Goal: Transaction & Acquisition: Obtain resource

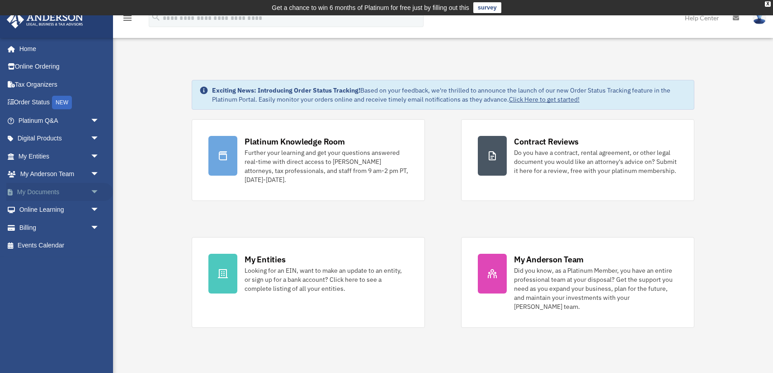
click at [91, 192] on span "arrow_drop_down" at bounding box center [99, 192] width 18 height 19
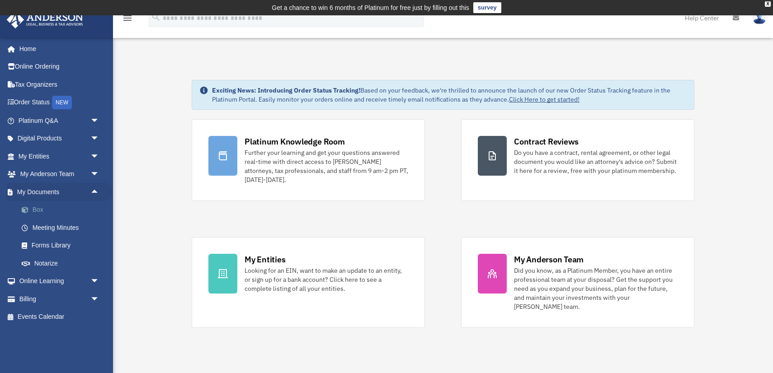
click at [42, 212] on link "Box" at bounding box center [63, 210] width 100 height 18
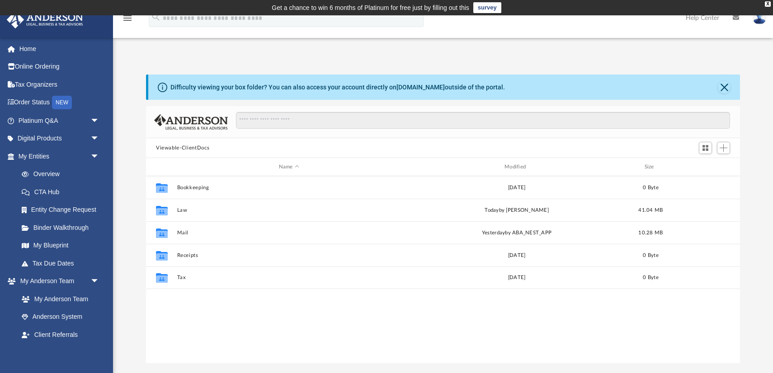
scroll to position [205, 594]
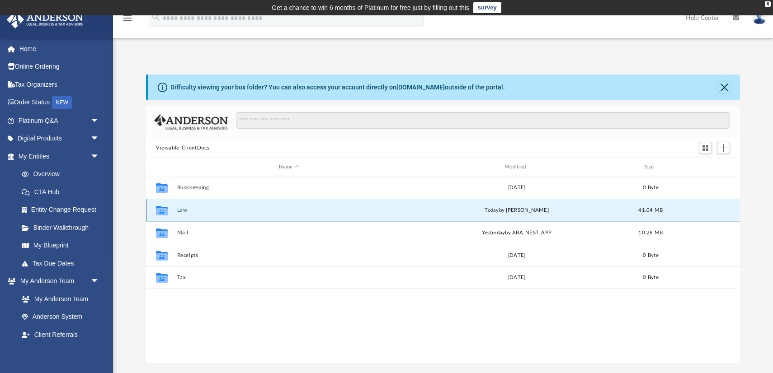
click at [180, 211] on button "Law" at bounding box center [289, 210] width 224 height 6
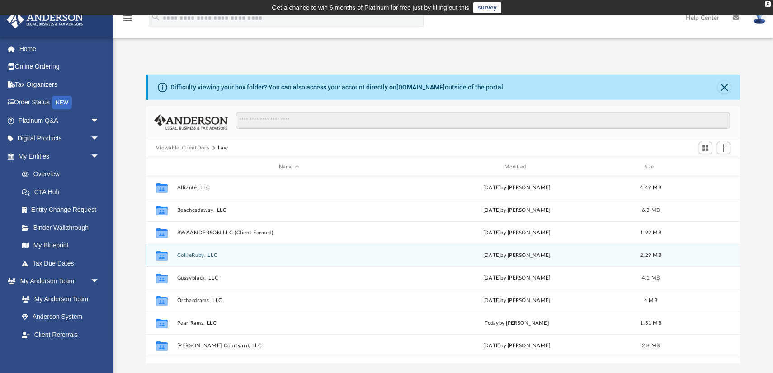
scroll to position [61, 0]
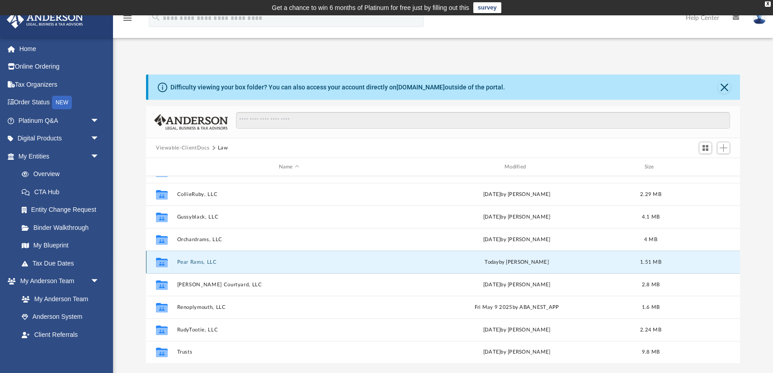
click at [199, 262] on button "Pear Rams, LLC" at bounding box center [289, 262] width 224 height 6
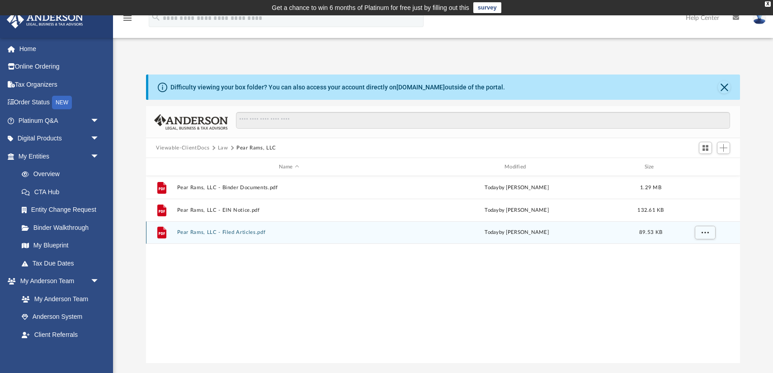
click at [238, 234] on button "Pear Rams, LLC - Filed Articles.pdf" at bounding box center [289, 233] width 224 height 6
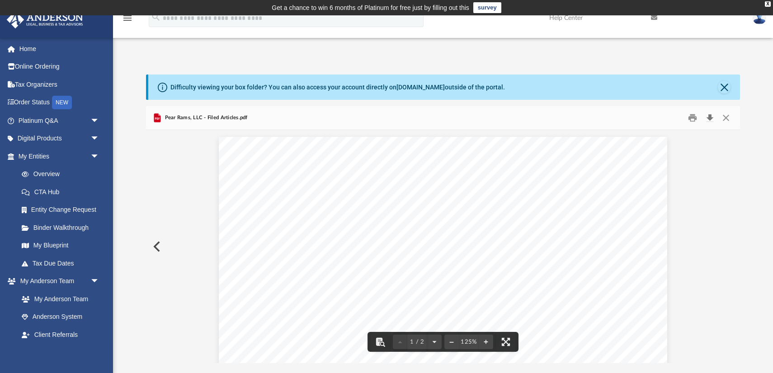
click at [711, 118] on button "Download" at bounding box center [709, 118] width 16 height 14
click at [722, 87] on button "Close" at bounding box center [724, 87] width 13 height 13
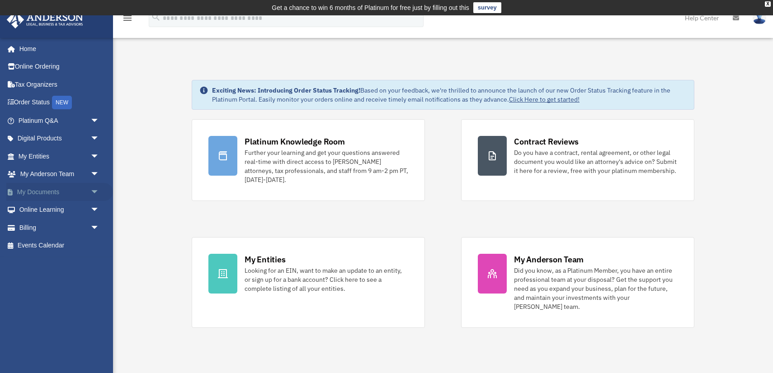
click at [90, 188] on span "arrow_drop_down" at bounding box center [99, 192] width 18 height 19
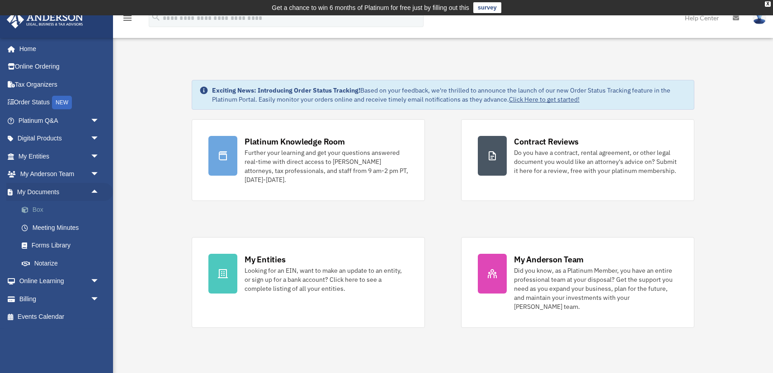
click at [55, 210] on link "Box" at bounding box center [63, 210] width 100 height 18
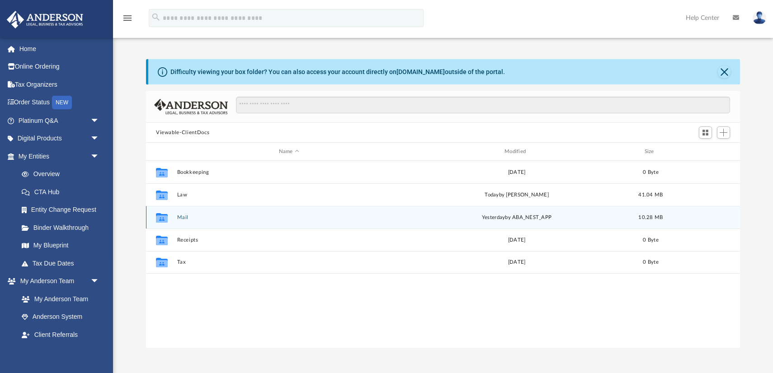
scroll to position [205, 594]
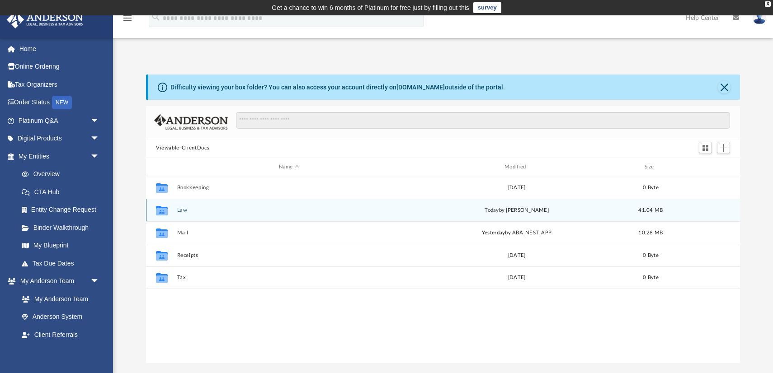
click at [162, 212] on icon "grid" at bounding box center [162, 211] width 12 height 7
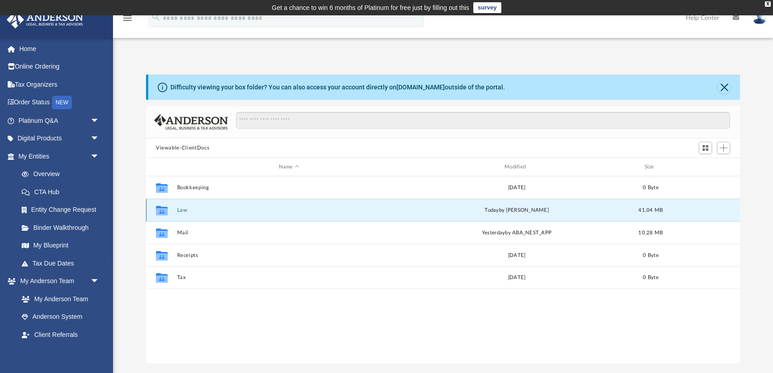
click at [181, 210] on button "Law" at bounding box center [289, 210] width 224 height 6
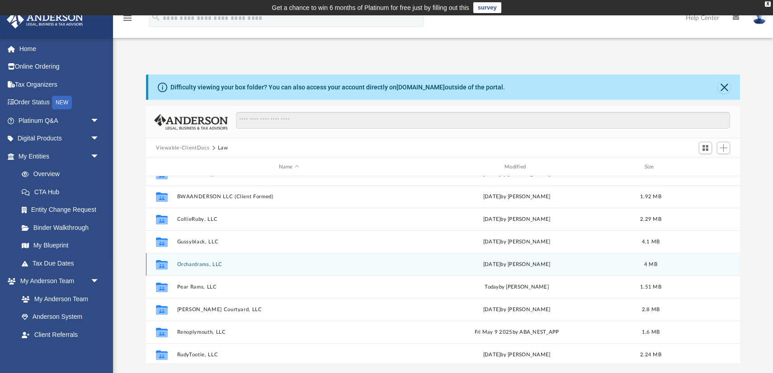
scroll to position [61, 0]
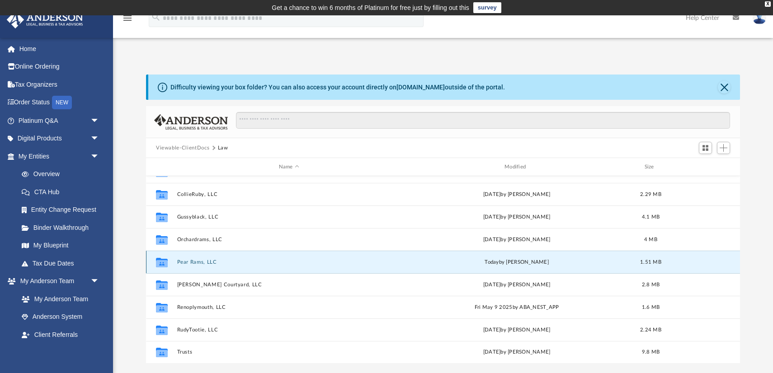
click at [188, 264] on button "Pear Rams, LLC" at bounding box center [289, 262] width 224 height 6
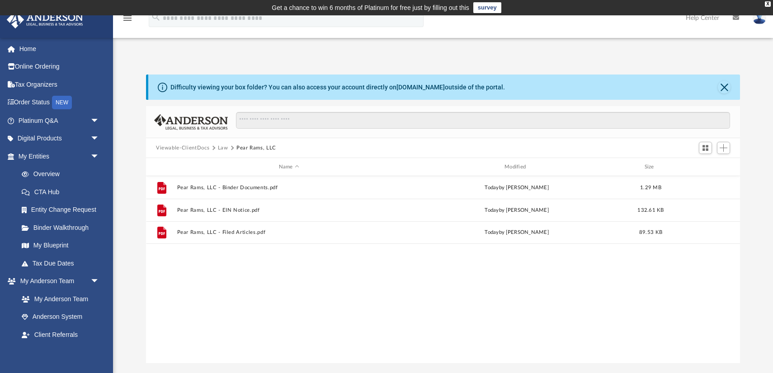
scroll to position [0, 0]
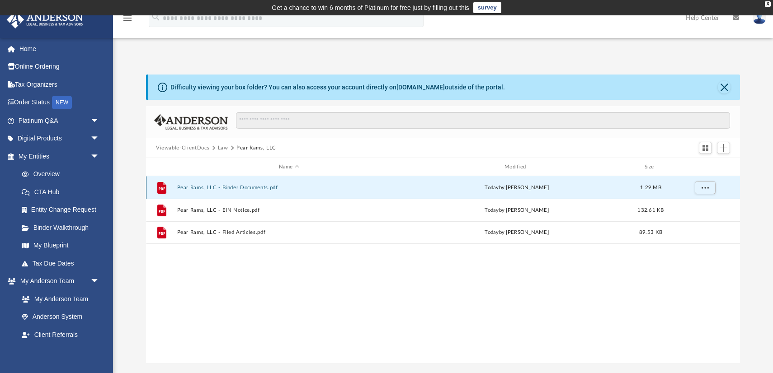
click at [221, 187] on button "Pear Rams, LLC - Binder Documents.pdf" at bounding box center [289, 188] width 224 height 6
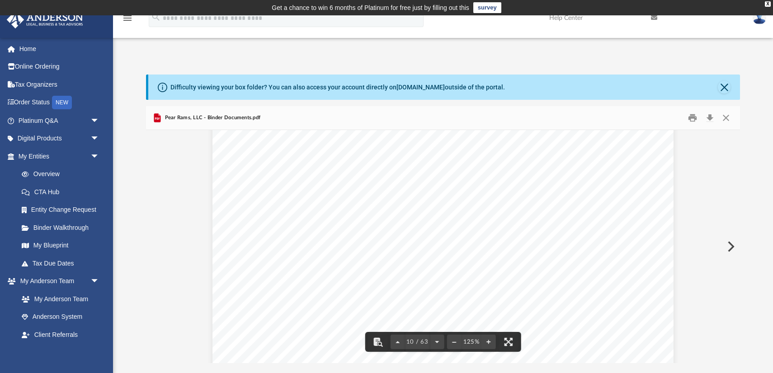
scroll to position [5737, 0]
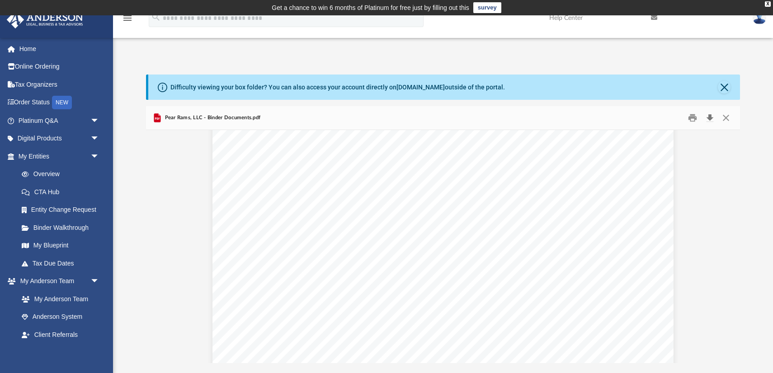
click at [710, 117] on button "Download" at bounding box center [709, 118] width 16 height 14
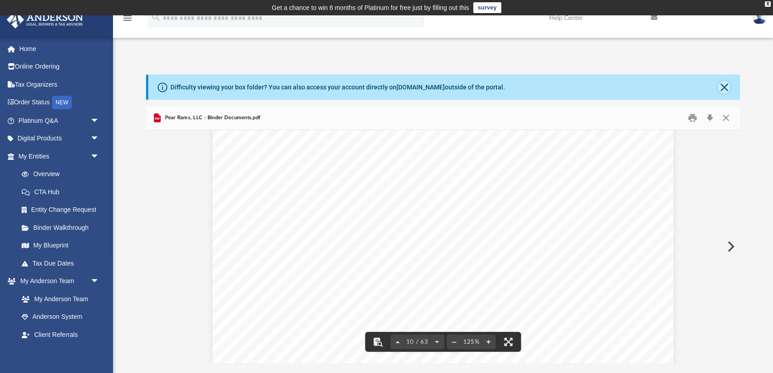
click at [725, 85] on button "Close" at bounding box center [724, 87] width 13 height 13
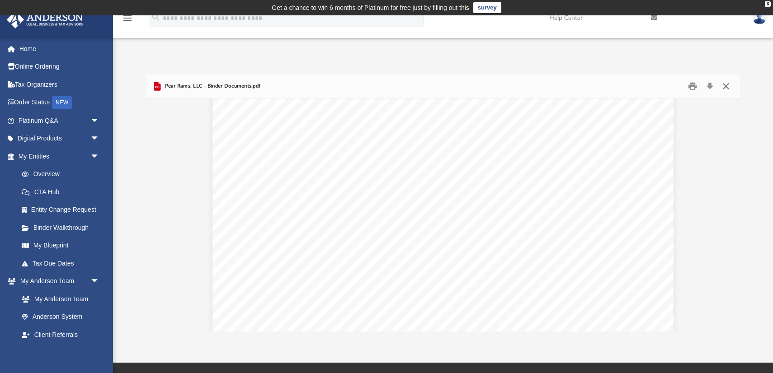
click at [724, 85] on button "Close" at bounding box center [726, 87] width 16 height 14
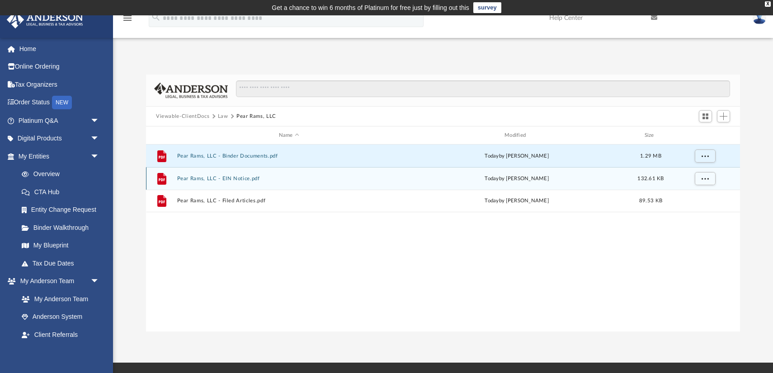
click at [258, 177] on button "Pear Rams, LLC - EIN Notice.pdf" at bounding box center [289, 179] width 224 height 6
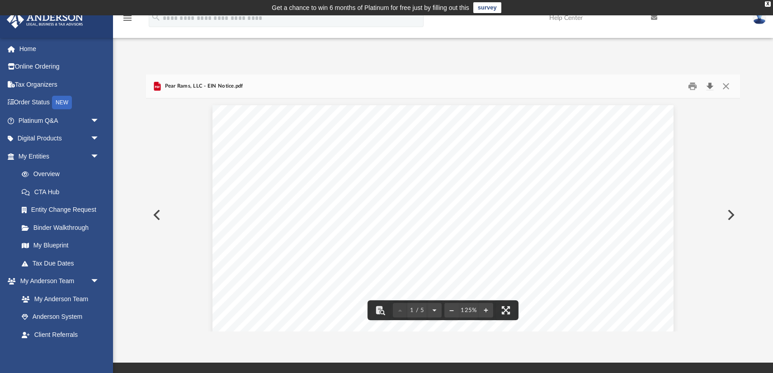
click at [709, 85] on button "Download" at bounding box center [709, 87] width 16 height 14
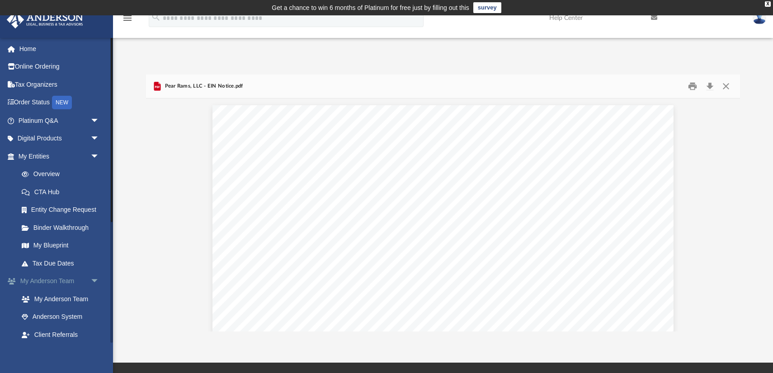
click at [93, 282] on span "arrow_drop_down" at bounding box center [99, 282] width 18 height 19
click at [52, 317] on link "Box" at bounding box center [63, 317] width 100 height 18
click at [37, 316] on link "Box" at bounding box center [63, 317] width 100 height 18
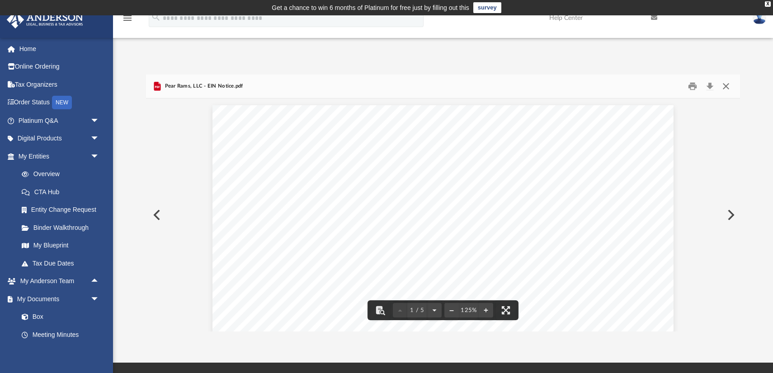
click at [723, 86] on button "Close" at bounding box center [726, 87] width 16 height 14
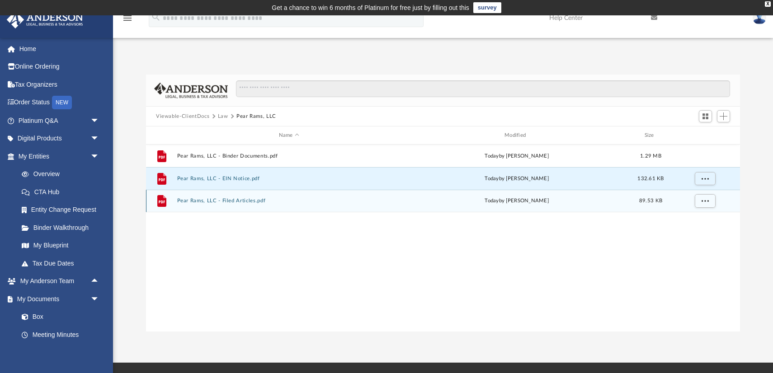
click at [247, 200] on button "Pear Rams, LLC - Filed Articles.pdf" at bounding box center [289, 201] width 224 height 6
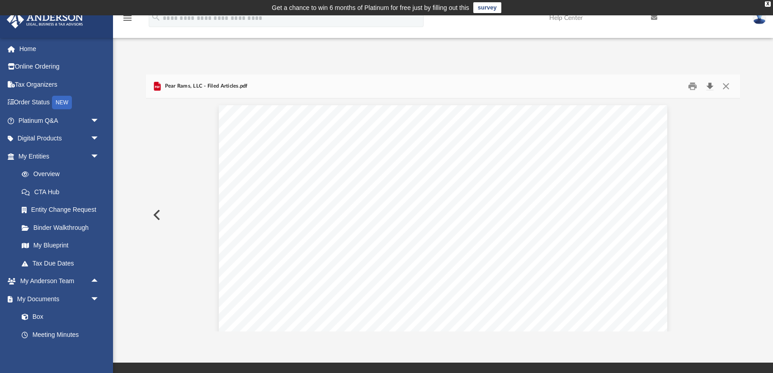
click at [711, 85] on button "Download" at bounding box center [709, 87] width 16 height 14
